Goal: Find specific page/section: Find specific page/section

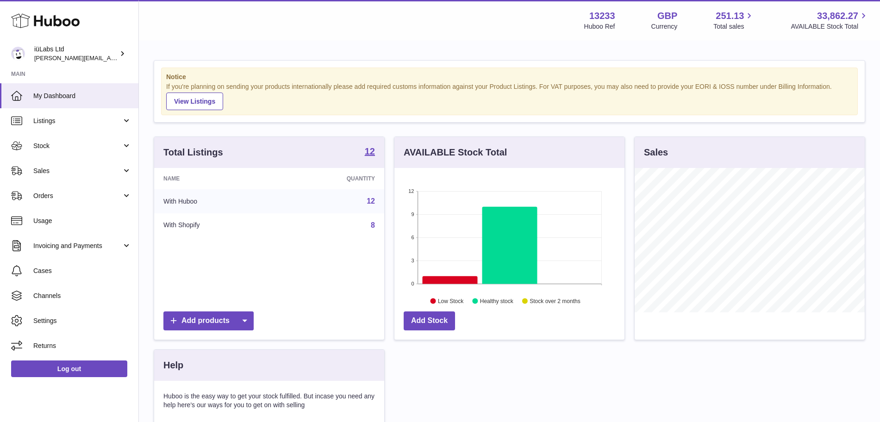
scroll to position [144, 230]
click at [84, 175] on span "Sales" at bounding box center [77, 171] width 88 height 9
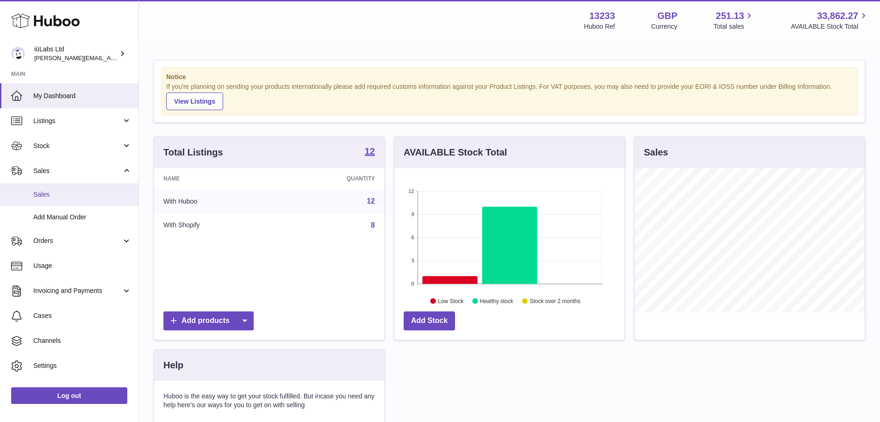
click at [78, 201] on link "Sales" at bounding box center [69, 194] width 138 height 23
